Goal: Task Accomplishment & Management: Use online tool/utility

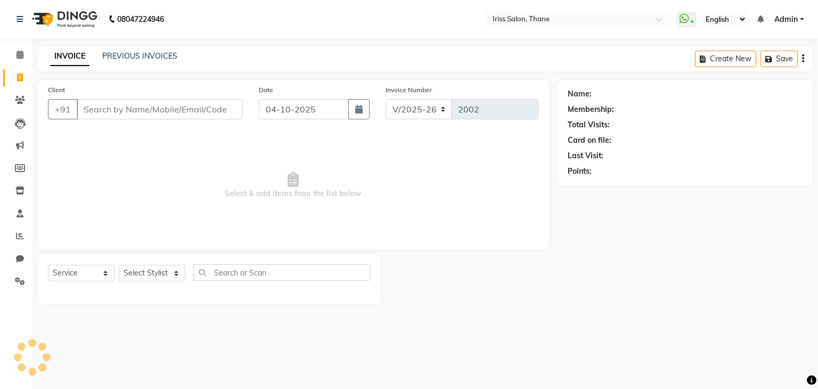
select select "7676"
select select "product"
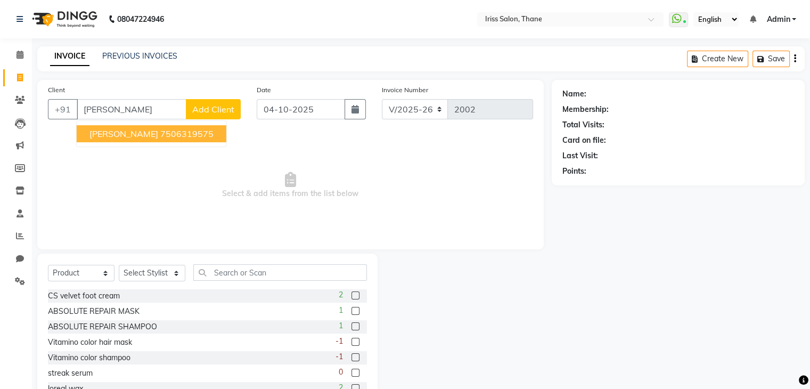
click at [98, 128] on span "[PERSON_NAME]" at bounding box center [123, 133] width 69 height 11
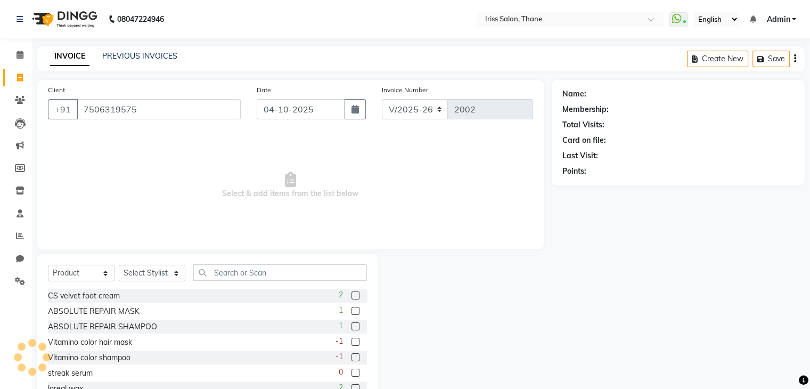
type input "7506319575"
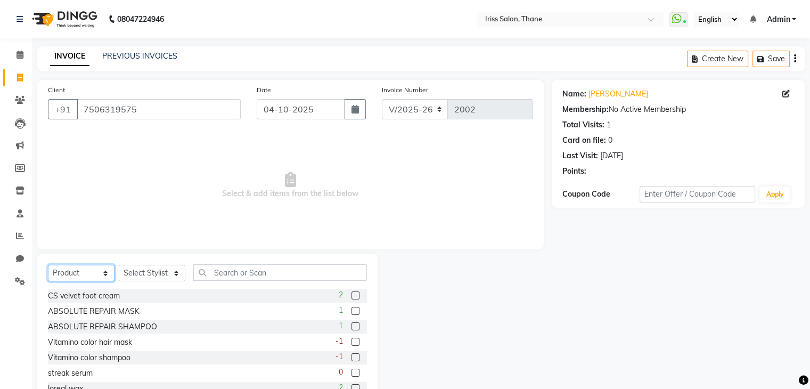
click at [97, 273] on select "Select Service Product Membership Package Voucher Prepaid Gift Card" at bounding box center [81, 273] width 67 height 16
select select "service"
click at [48, 265] on select "Select Service Product Membership Package Voucher Prepaid Gift Card" at bounding box center [81, 273] width 67 height 16
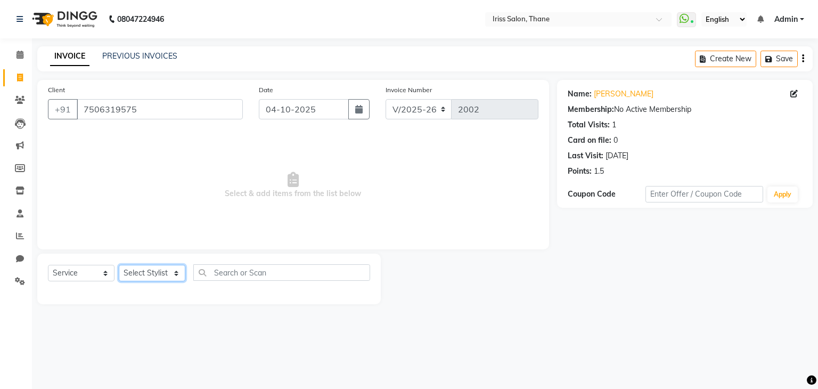
click at [164, 278] on select "Select Stylist Alzeem salmani irshad mehul mamania Nishi mishra prerana Priyank…" at bounding box center [152, 273] width 67 height 16
select select "67966"
click at [119, 265] on select "Select Stylist Alzeem salmani irshad mehul mamania Nishi mishra prerana Priyank…" at bounding box center [152, 273] width 67 height 16
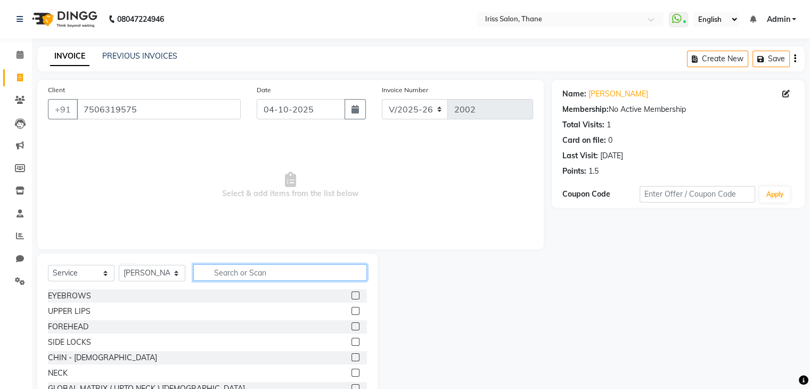
click at [225, 275] on input "text" at bounding box center [280, 272] width 174 height 16
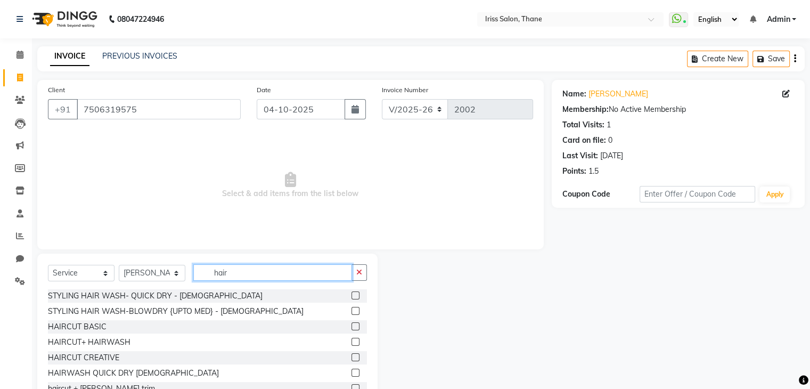
type input "hair"
click at [351, 309] on label at bounding box center [355, 311] width 8 height 8
click at [351, 309] on input "checkbox" at bounding box center [354, 311] width 7 height 7
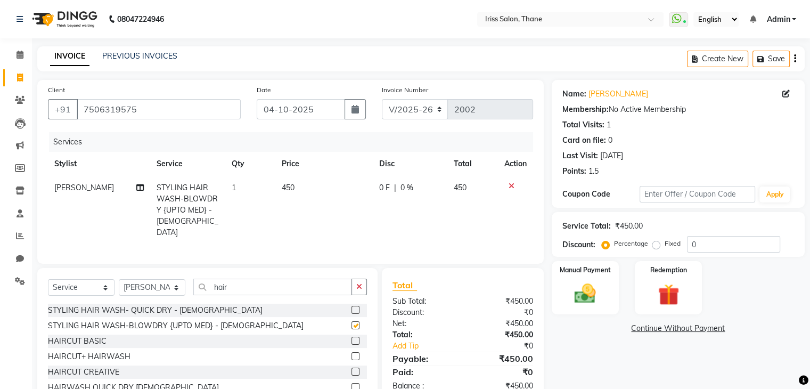
checkbox input "false"
click at [351, 340] on label at bounding box center [355, 340] width 8 height 8
click at [351, 340] on input "checkbox" at bounding box center [354, 340] width 7 height 7
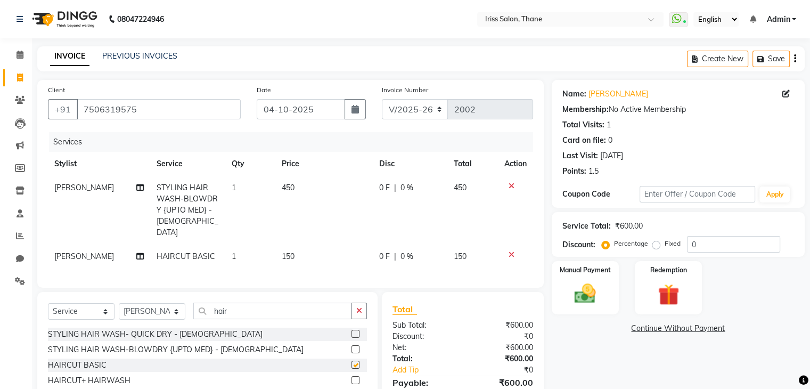
checkbox input "false"
click at [511, 187] on icon at bounding box center [511, 185] width 6 height 7
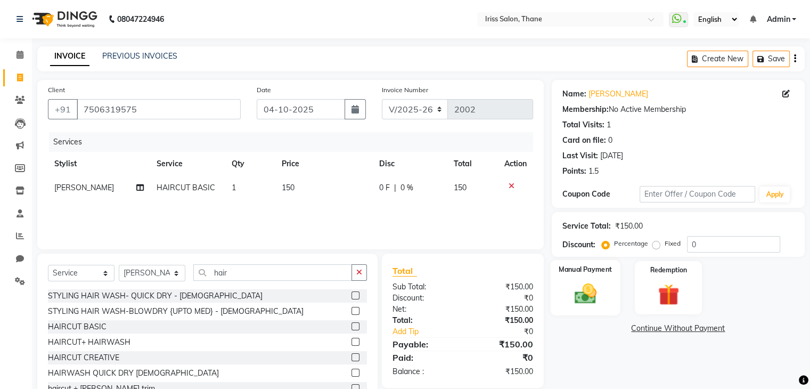
click at [592, 300] on img at bounding box center [585, 294] width 36 height 26
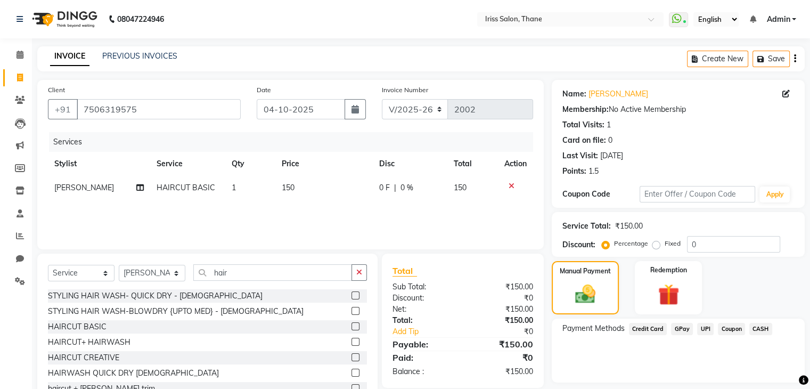
scroll to position [38, 0]
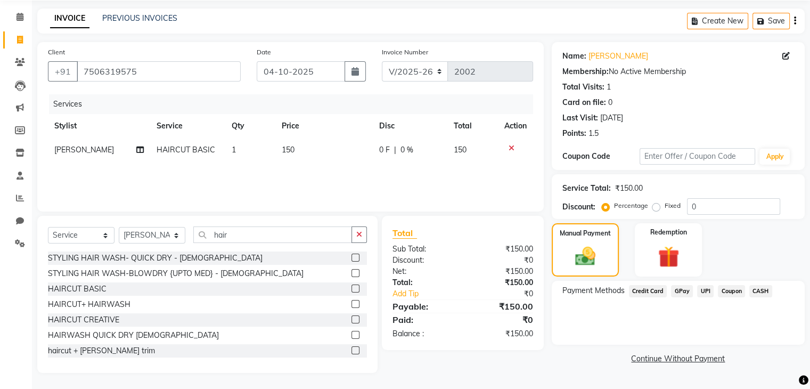
click at [700, 291] on span "UPI" at bounding box center [705, 291] width 16 height 12
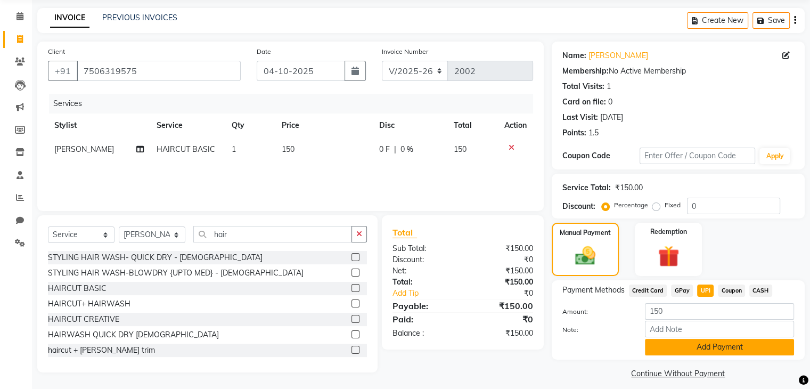
click at [699, 350] on button "Add Payment" at bounding box center [719, 347] width 149 height 16
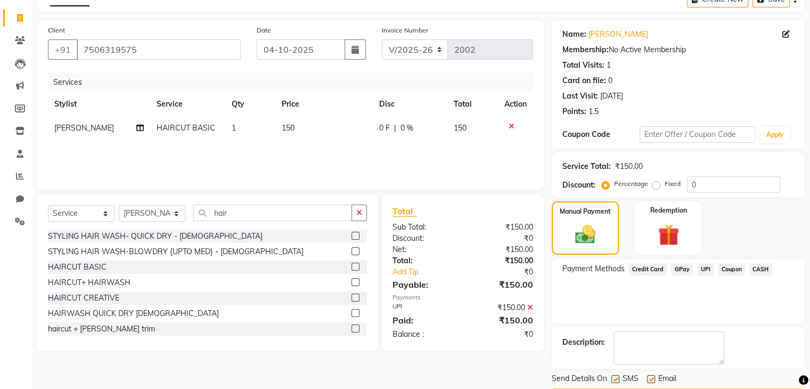
scroll to position [91, 0]
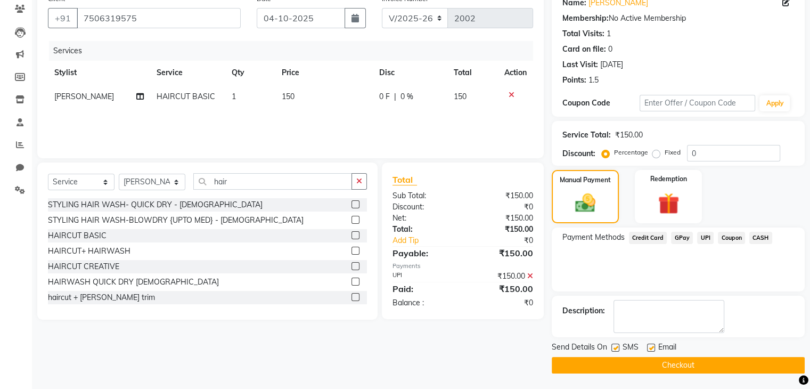
click at [731, 362] on button "Checkout" at bounding box center [677, 365] width 253 height 16
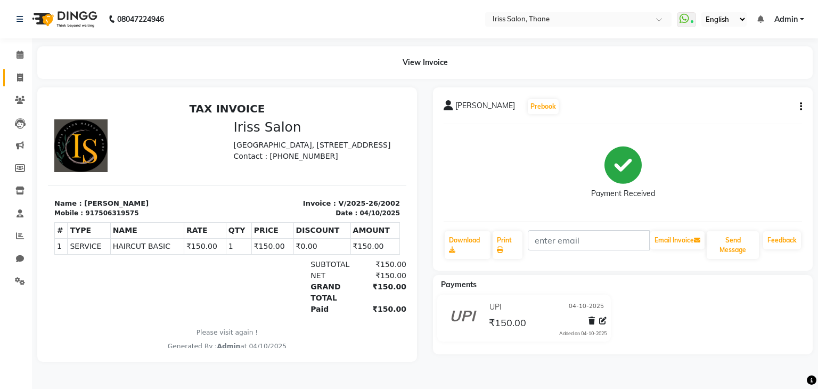
click at [19, 78] on icon at bounding box center [20, 77] width 6 height 8
select select "service"
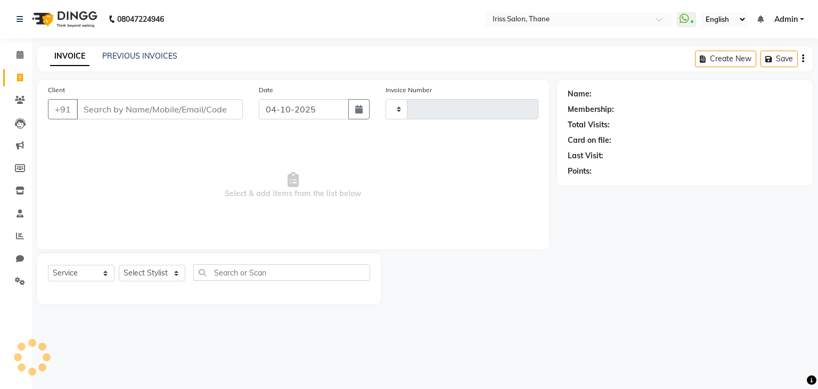
type input "2003"
select select "7676"
select select "product"
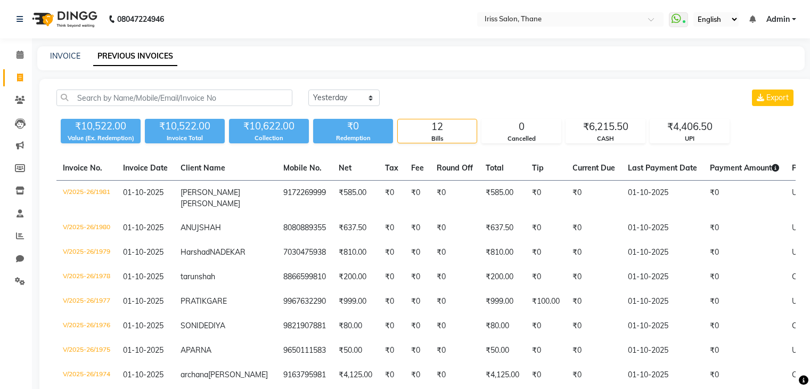
select select "yesterday"
